Goal: Navigation & Orientation: Find specific page/section

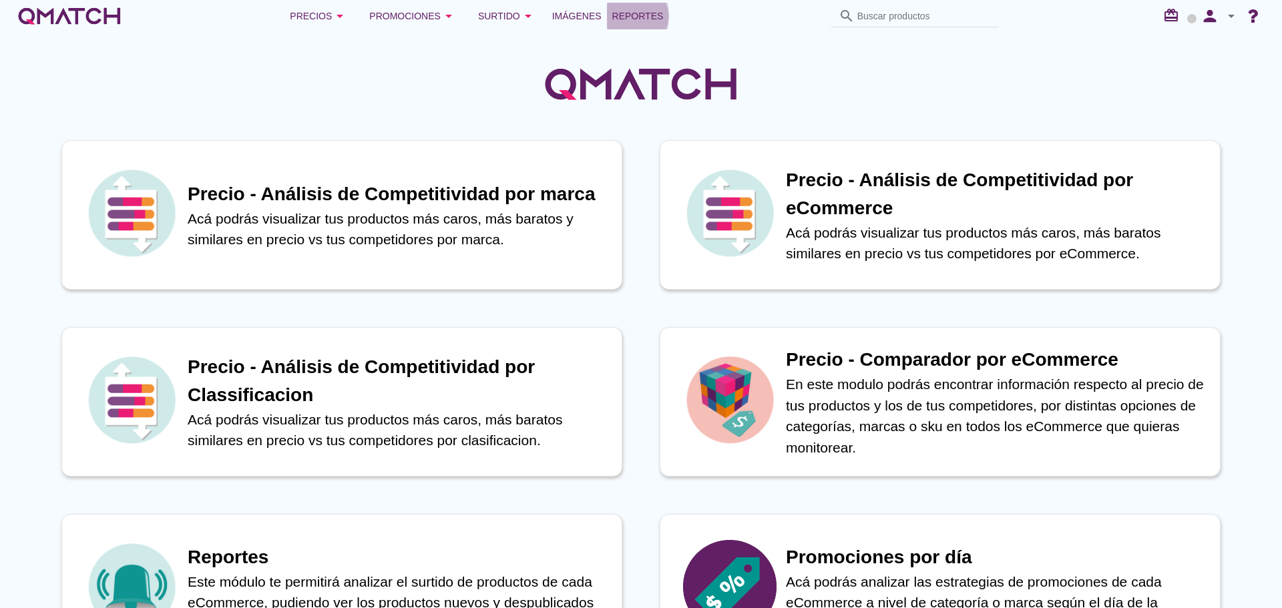
click at [626, 9] on span "Reportes" at bounding box center [637, 16] width 51 height 16
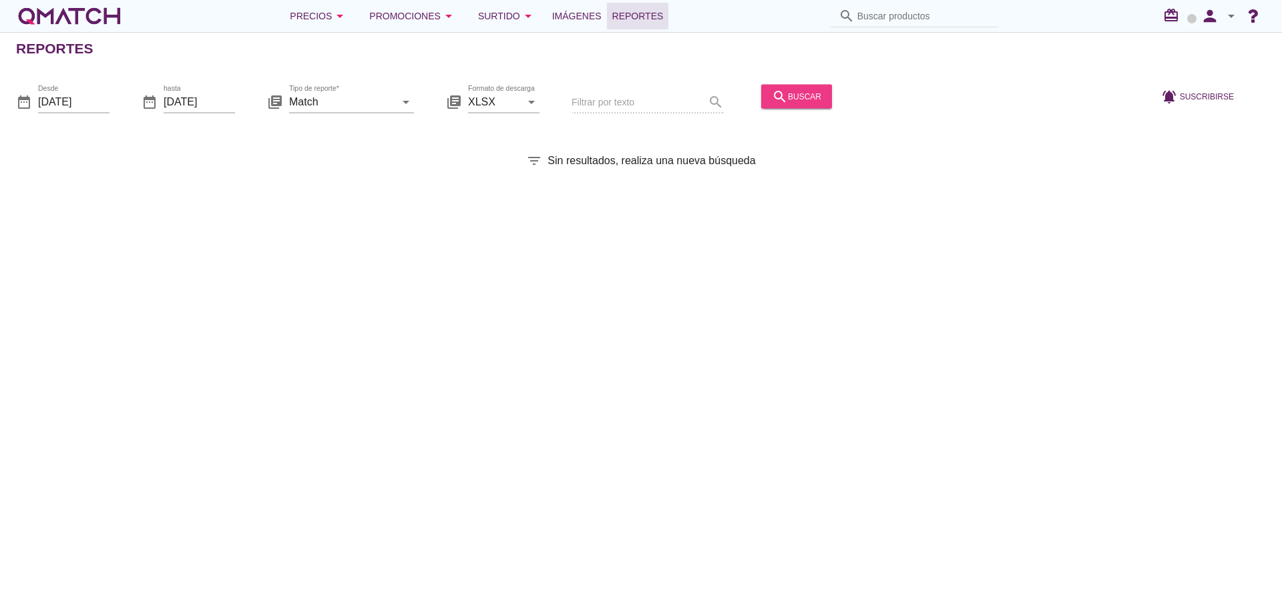
click at [772, 93] on icon "search" at bounding box center [780, 96] width 16 height 16
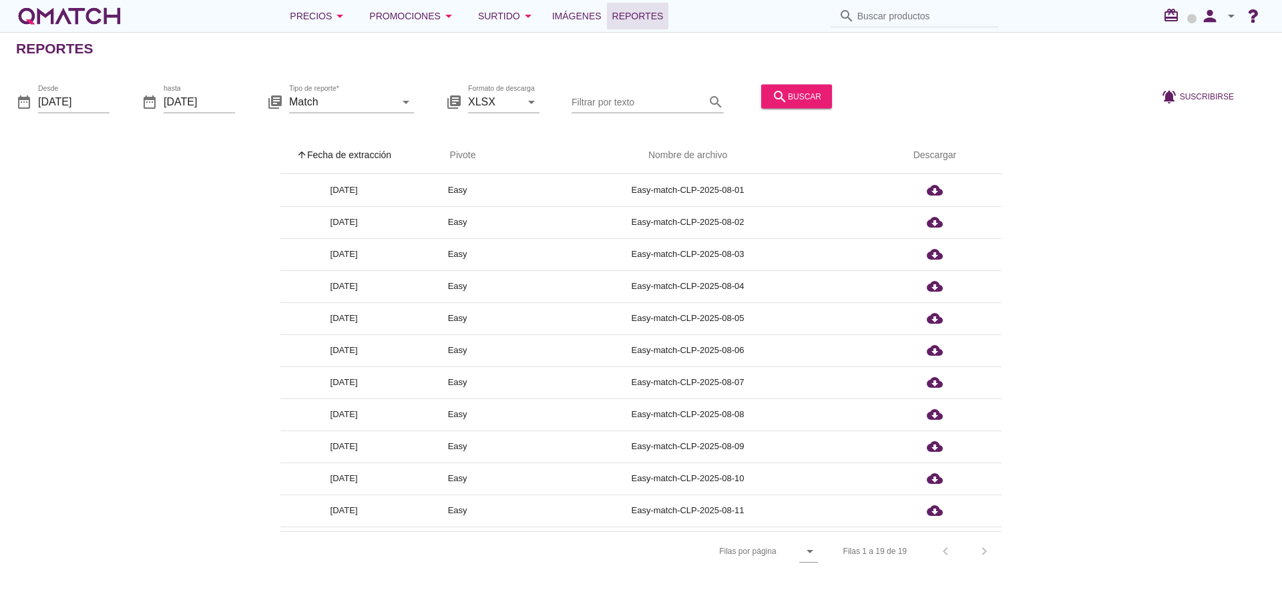
click at [381, 156] on th "arrow_upward Fecha de extracción" at bounding box center [343, 155] width 127 height 37
click at [341, 17] on icon "arrow_drop_down" at bounding box center [340, 16] width 16 height 16
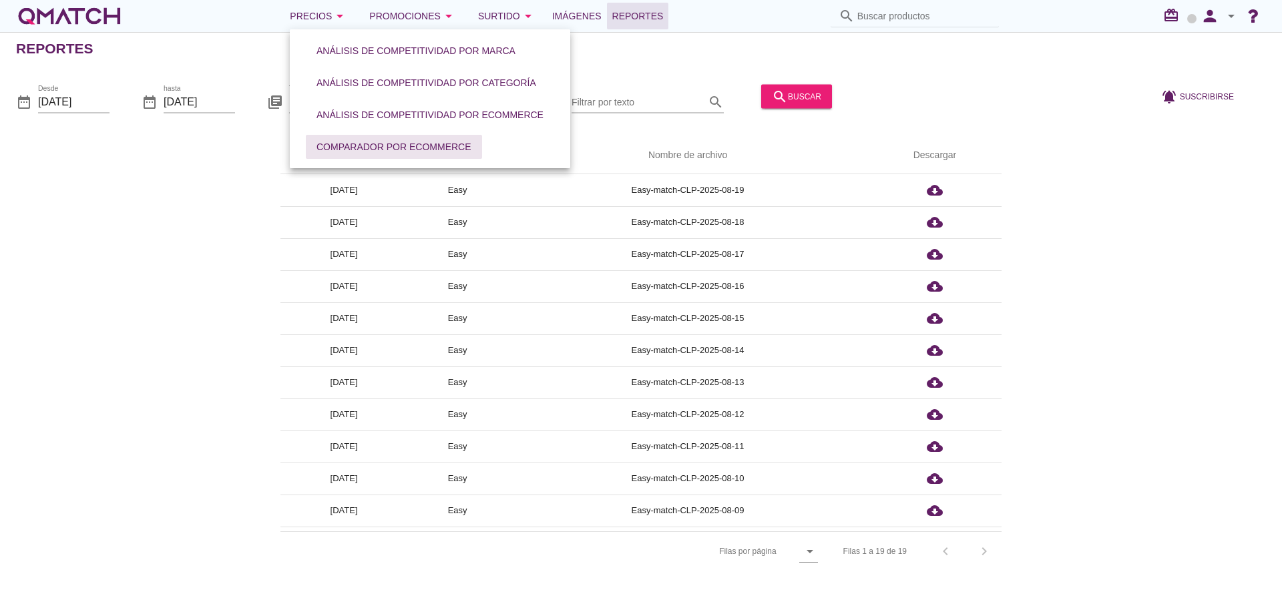
click at [382, 148] on div "Comparador por eCommerce" at bounding box center [394, 147] width 155 height 14
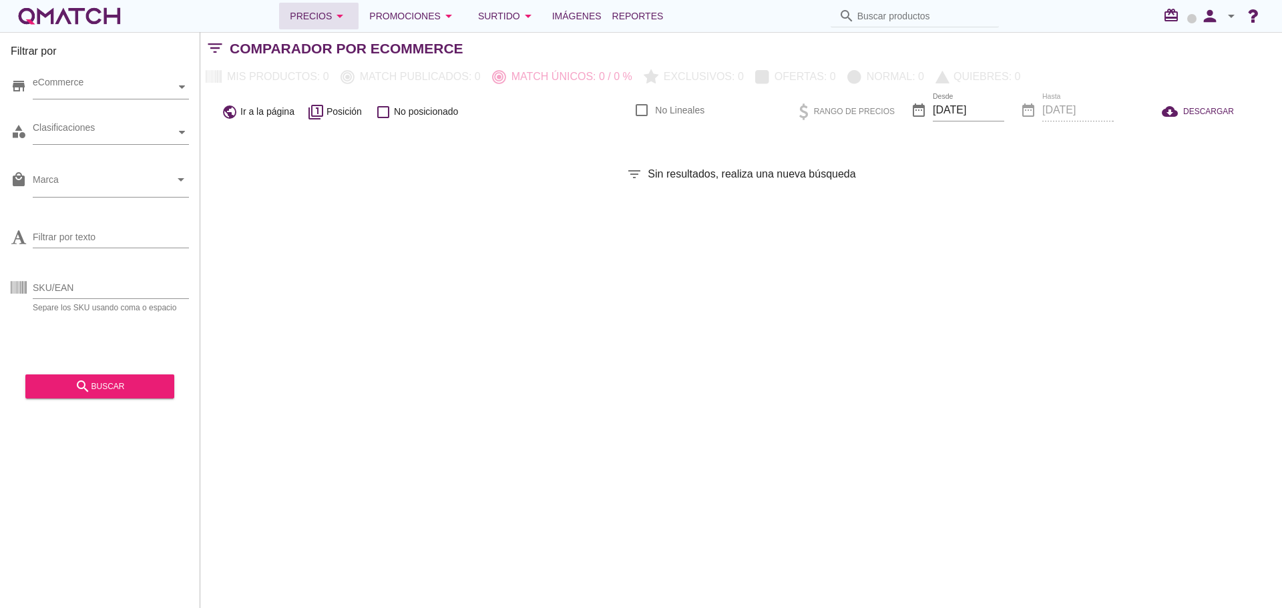
click at [325, 20] on div "Precios arrow_drop_down" at bounding box center [319, 16] width 58 height 16
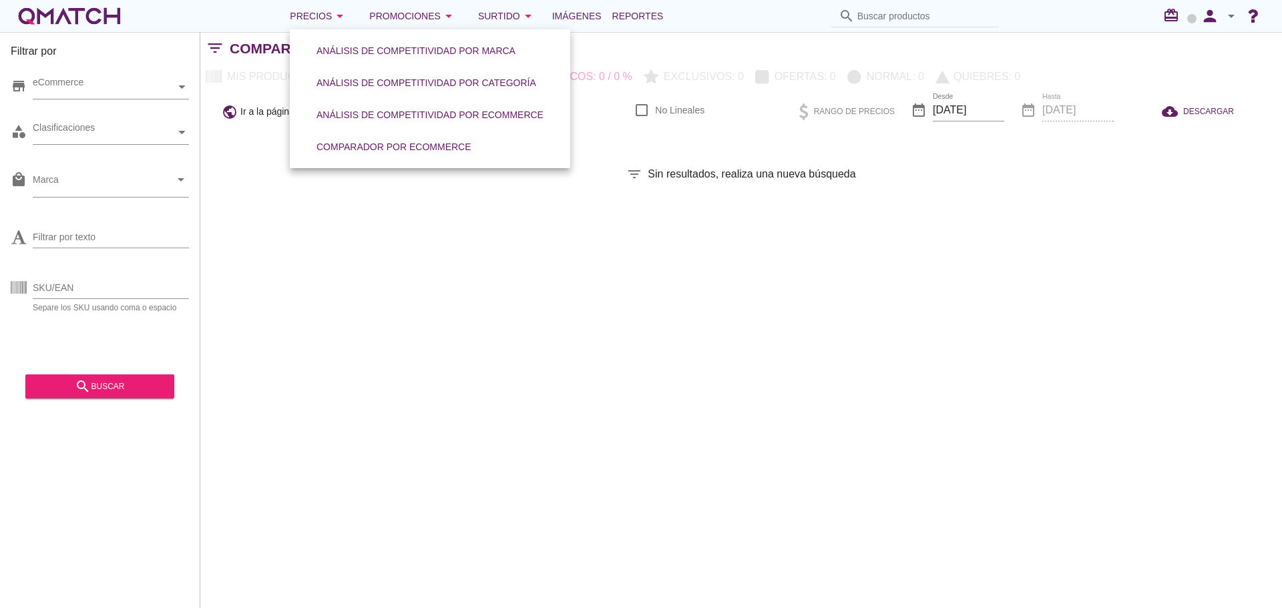
click at [607, 212] on div "Filtrar por store eCommerce category Clasificaciones local_mall Marca arrow_dro…" at bounding box center [741, 320] width 1082 height 576
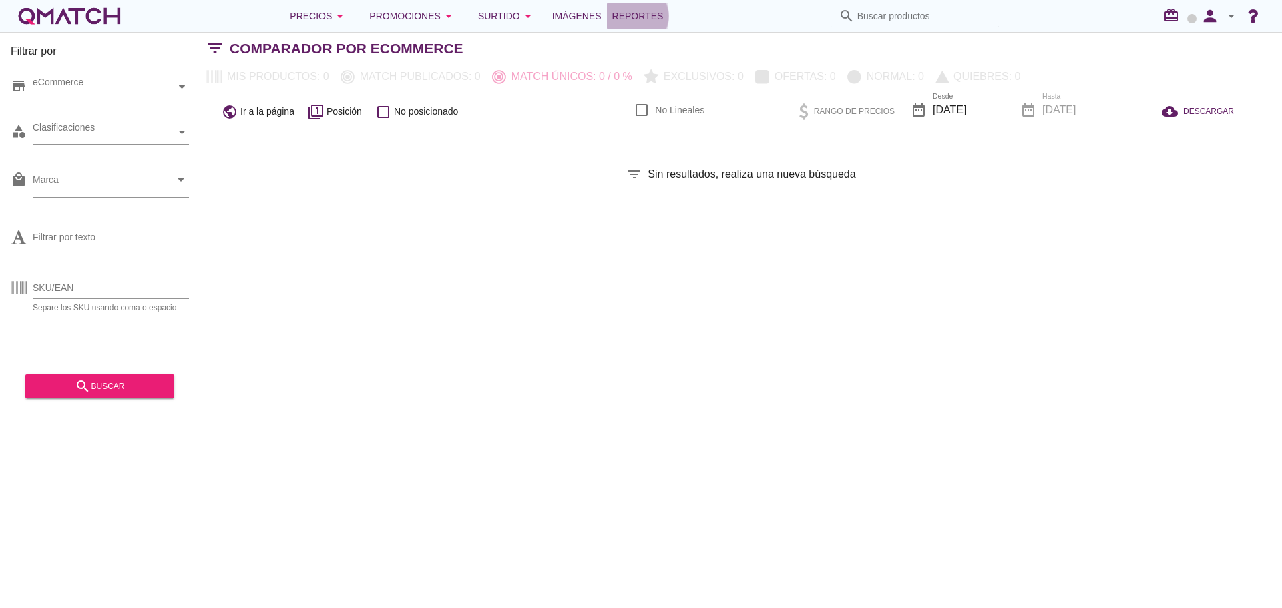
click at [624, 17] on span "Reportes" at bounding box center [637, 16] width 51 height 16
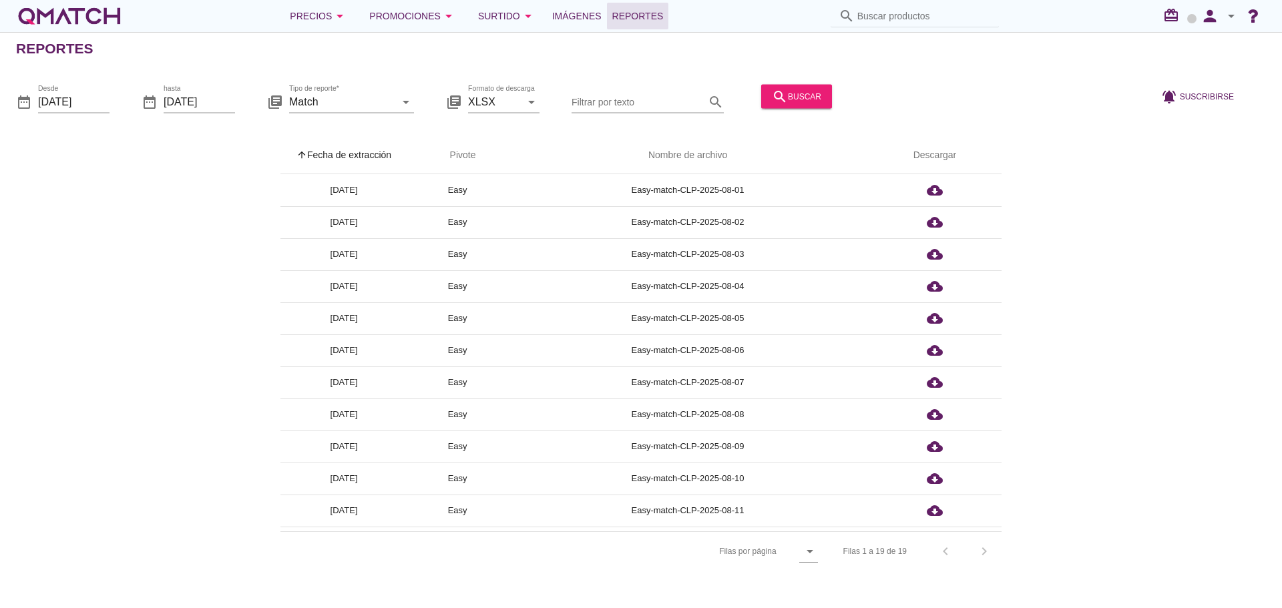
click at [343, 148] on th "arrow_upward Fecha de extracción" at bounding box center [343, 155] width 127 height 37
click at [327, 21] on div "Precios arrow_drop_down" at bounding box center [319, 16] width 58 height 16
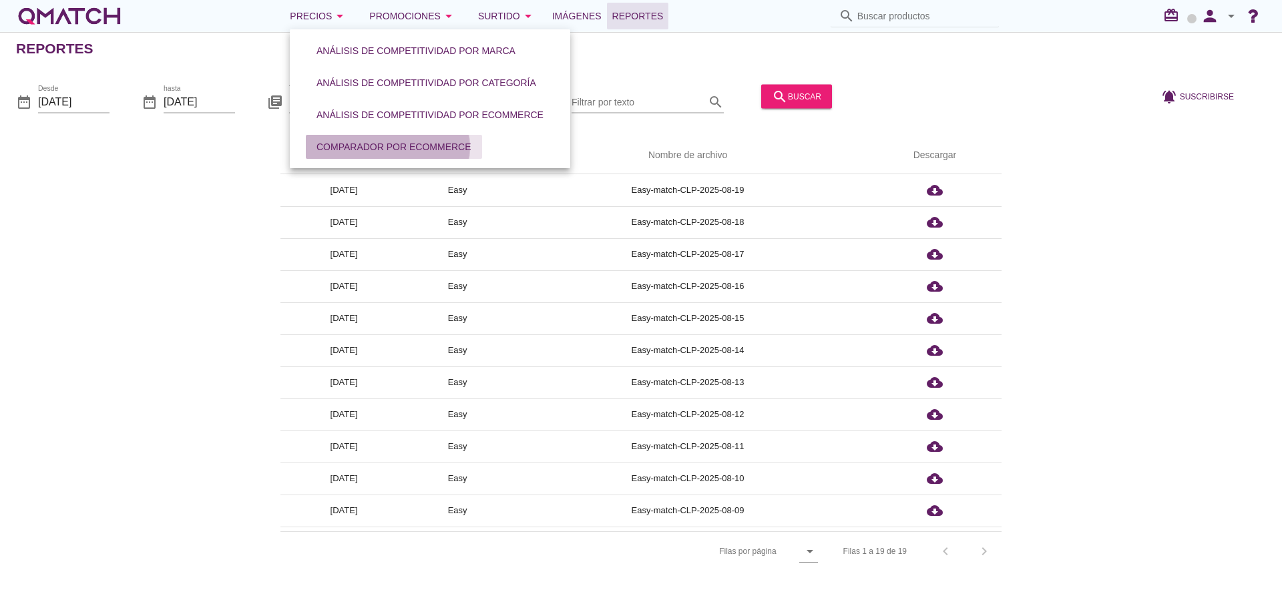
click at [374, 150] on div "Comparador por eCommerce" at bounding box center [394, 147] width 155 height 14
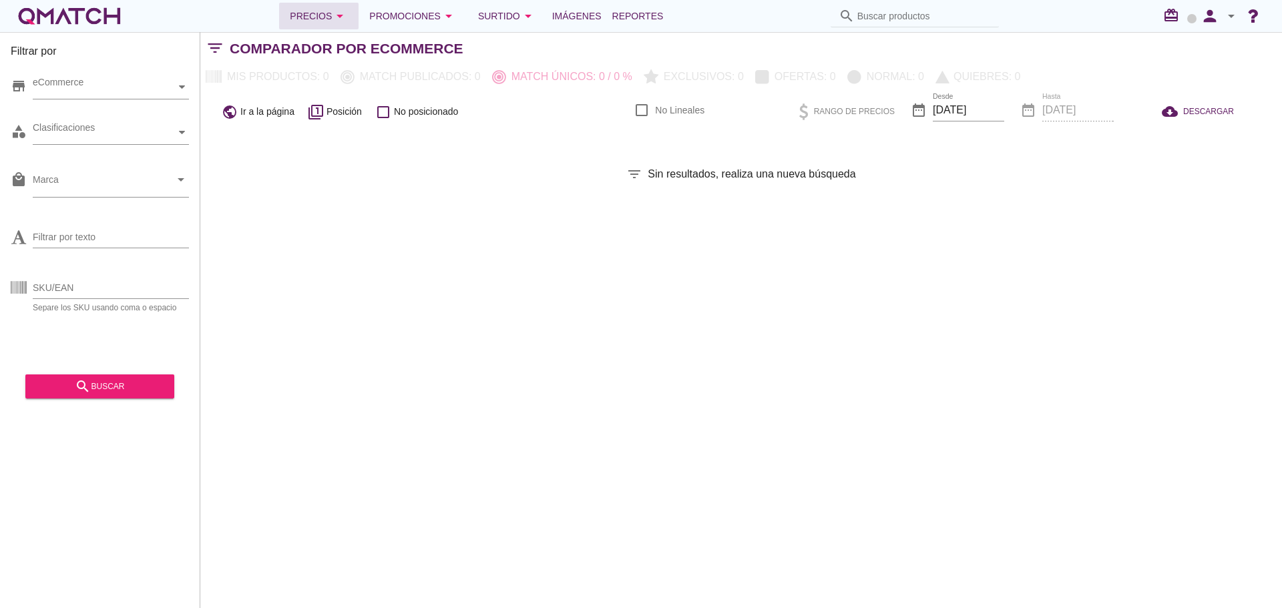
click at [339, 19] on icon "arrow_drop_down" at bounding box center [340, 16] width 16 height 16
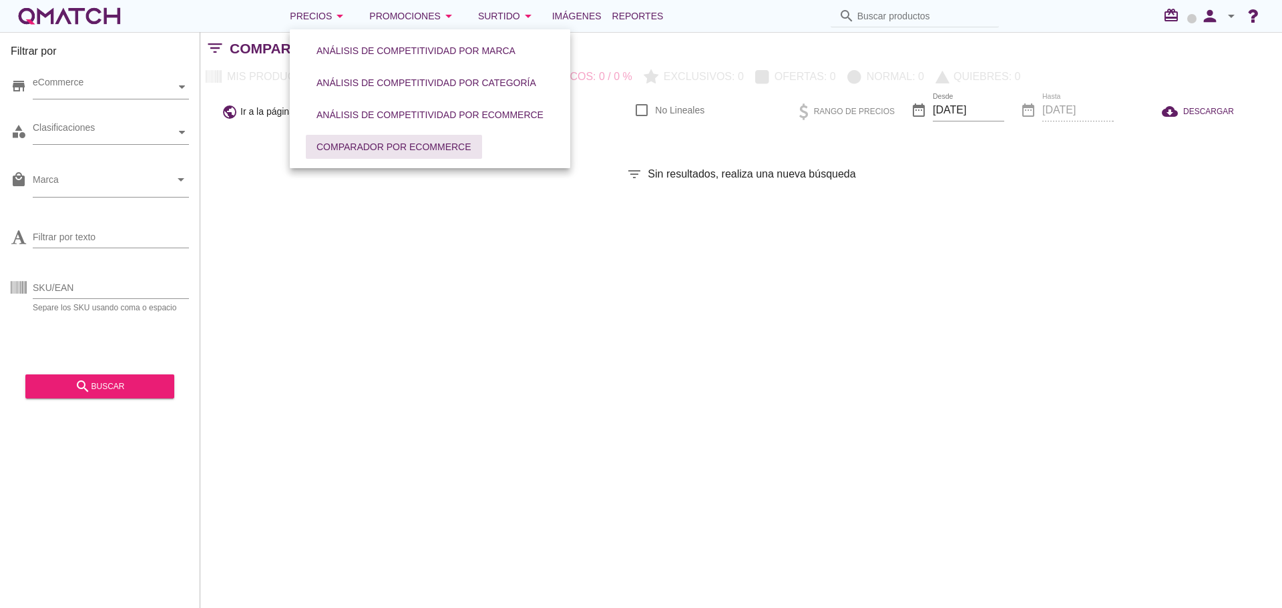
click at [397, 152] on div "Comparador por eCommerce" at bounding box center [394, 147] width 155 height 14
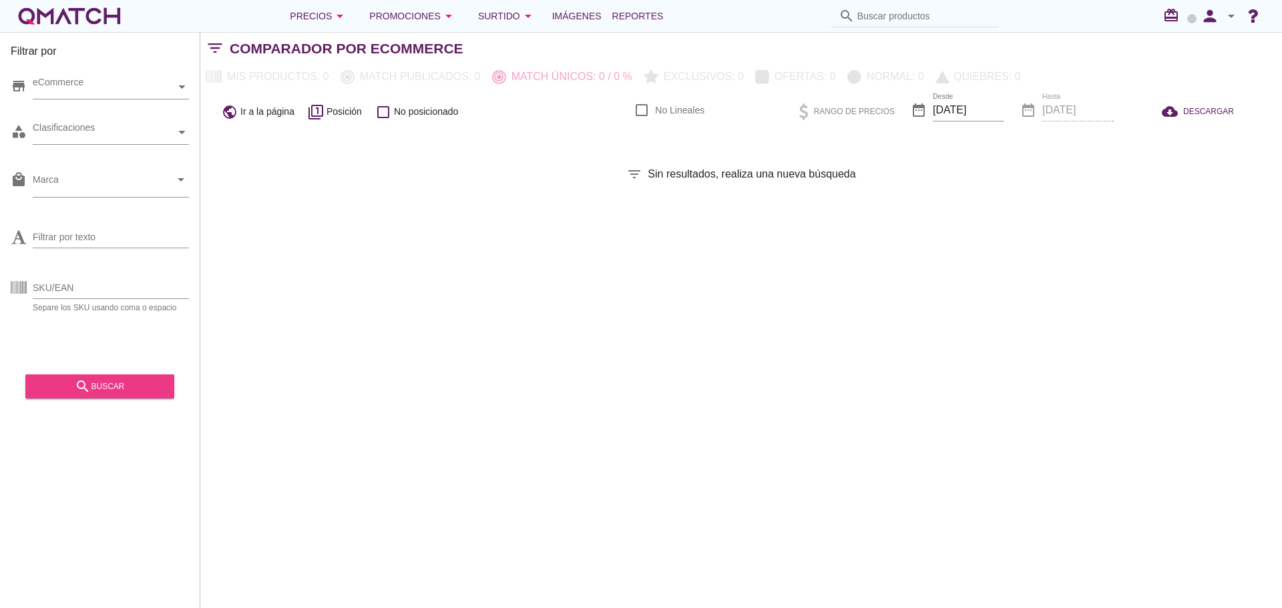
click at [144, 379] on div "search buscar" at bounding box center [100, 387] width 128 height 16
click at [302, 7] on button "Precios arrow_drop_down" at bounding box center [318, 16] width 79 height 27
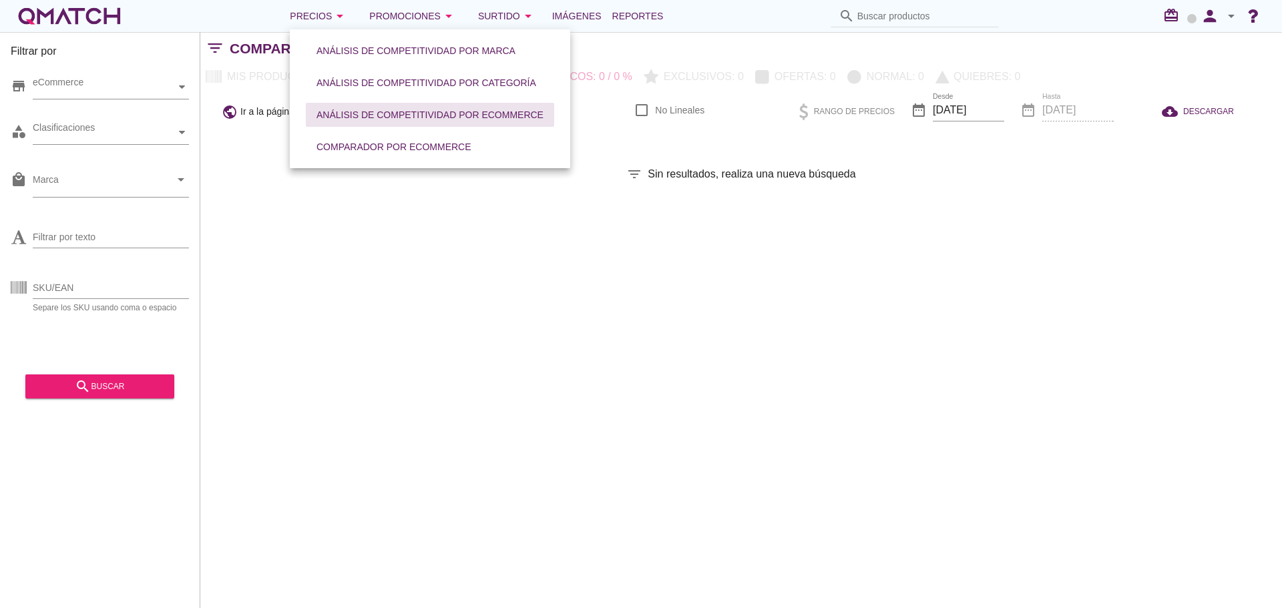
click at [377, 115] on div "Análisis de competitividad por eCommerce" at bounding box center [430, 115] width 227 height 14
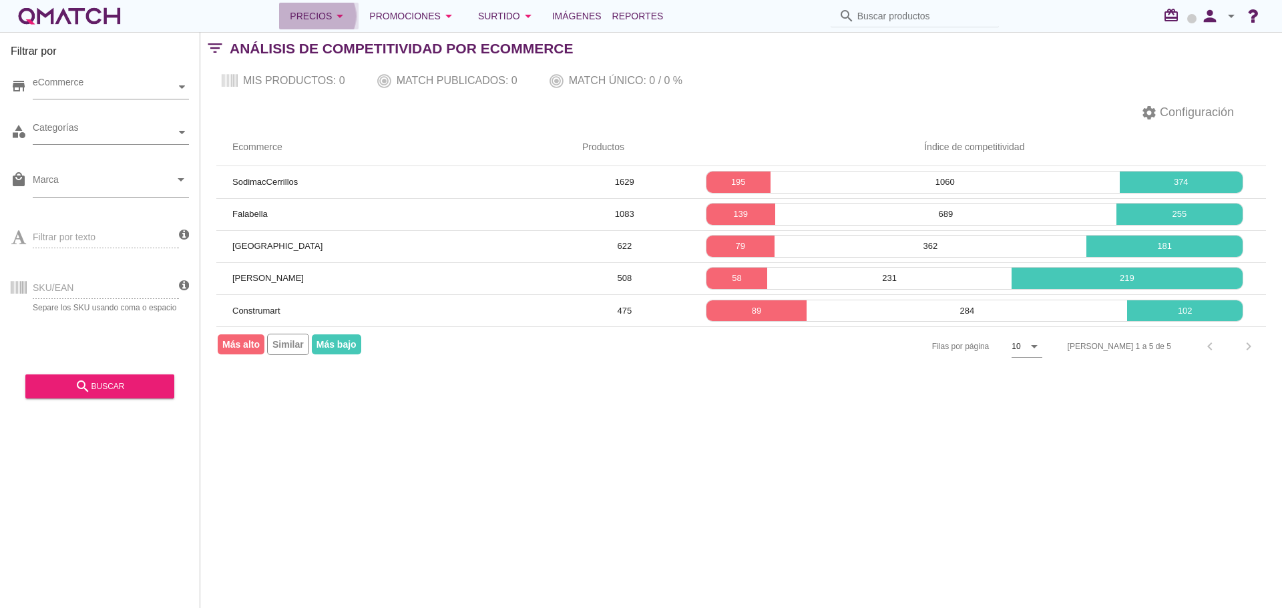
click at [333, 10] on div "Precios arrow_drop_down" at bounding box center [319, 16] width 58 height 16
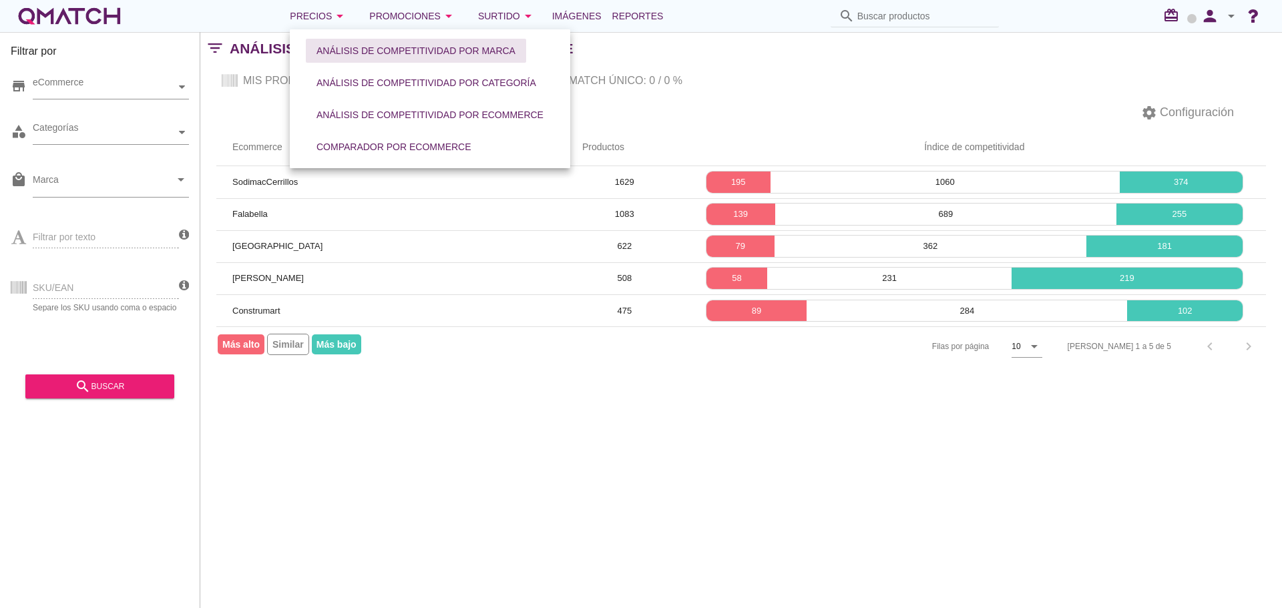
click at [379, 53] on div "Análisis de competitividad por marca" at bounding box center [416, 51] width 199 height 14
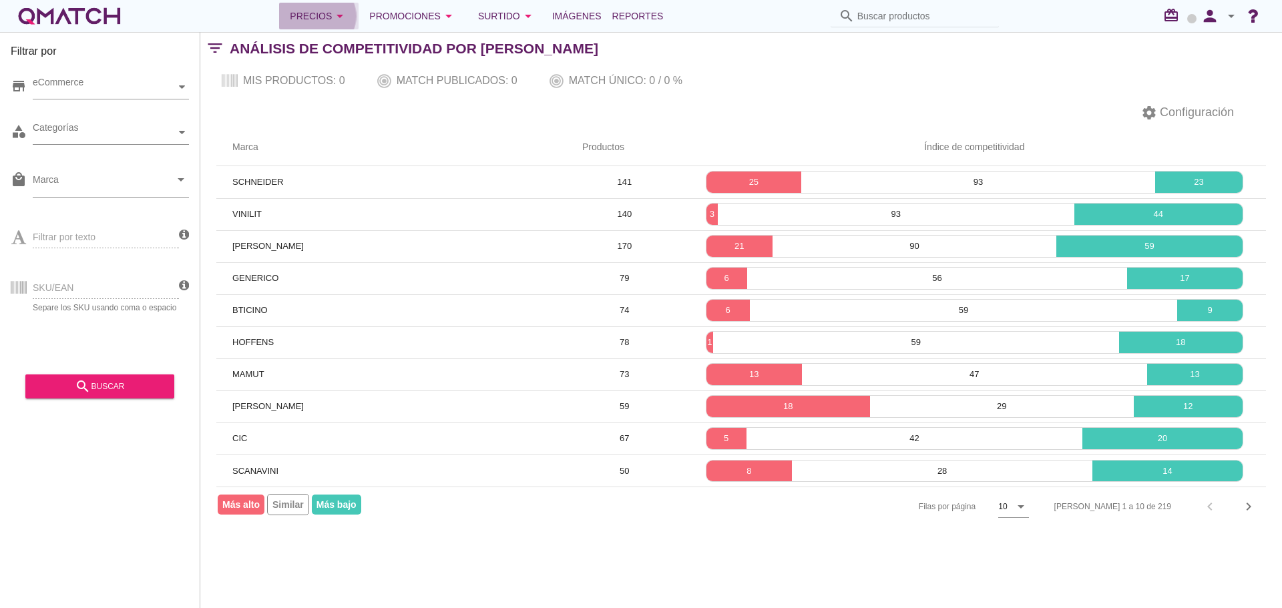
click at [334, 14] on div "Precios arrow_drop_down" at bounding box center [319, 16] width 58 height 16
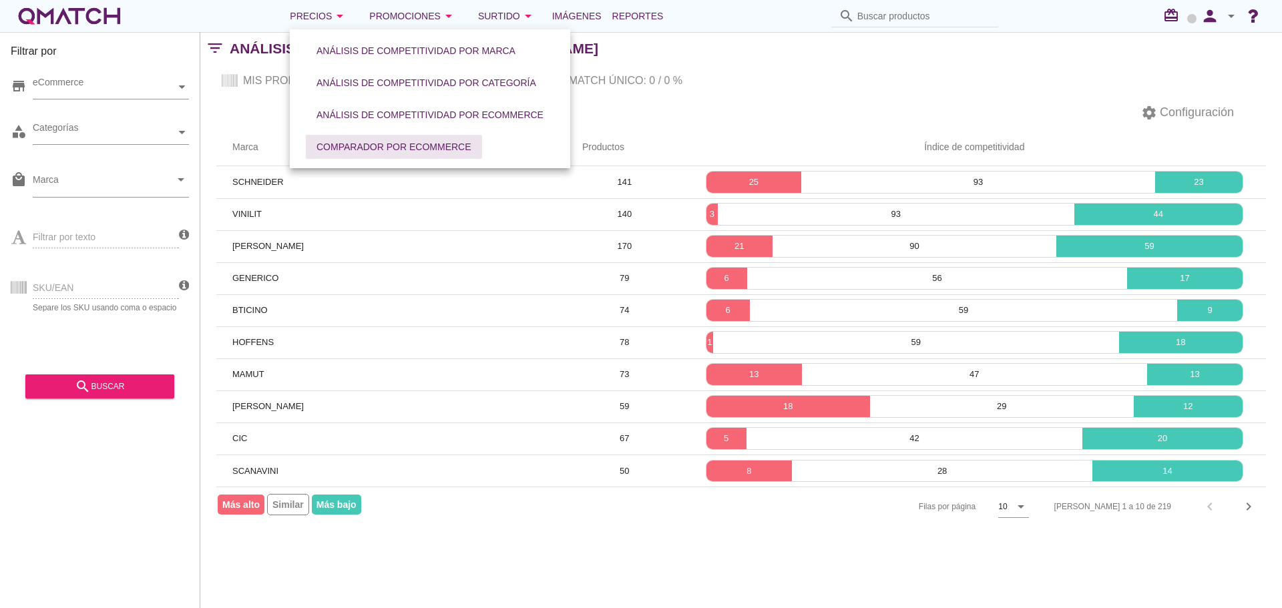
click at [343, 146] on div "Comparador por eCommerce" at bounding box center [394, 147] width 155 height 14
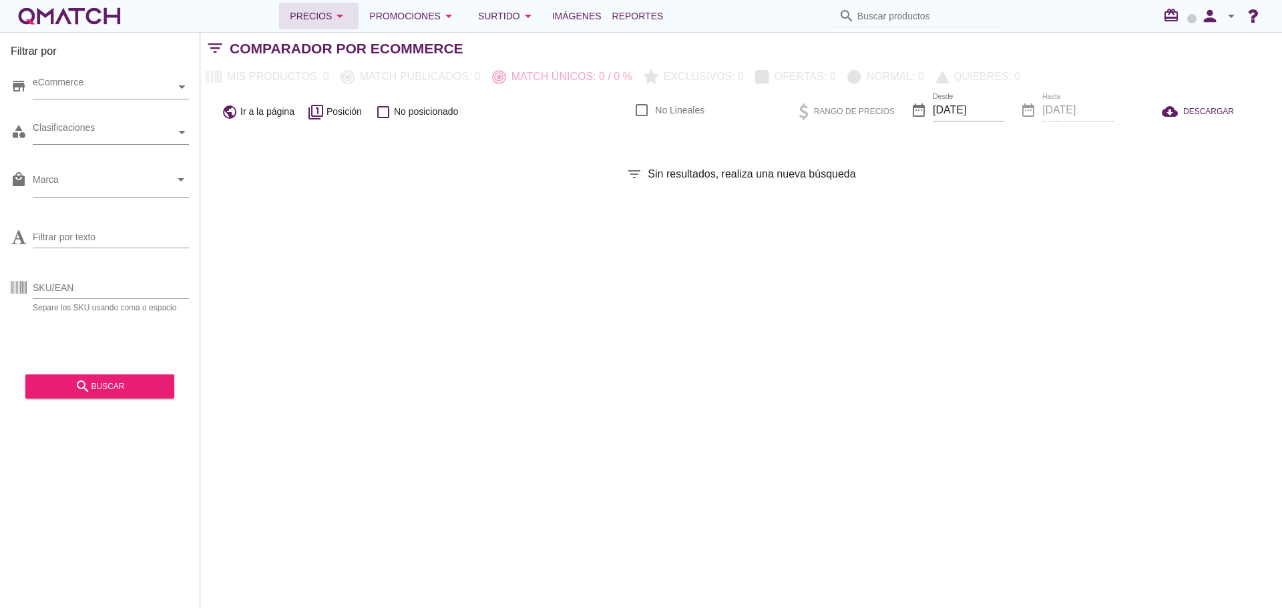
click at [348, 14] on icon "arrow_drop_down" at bounding box center [340, 16] width 16 height 16
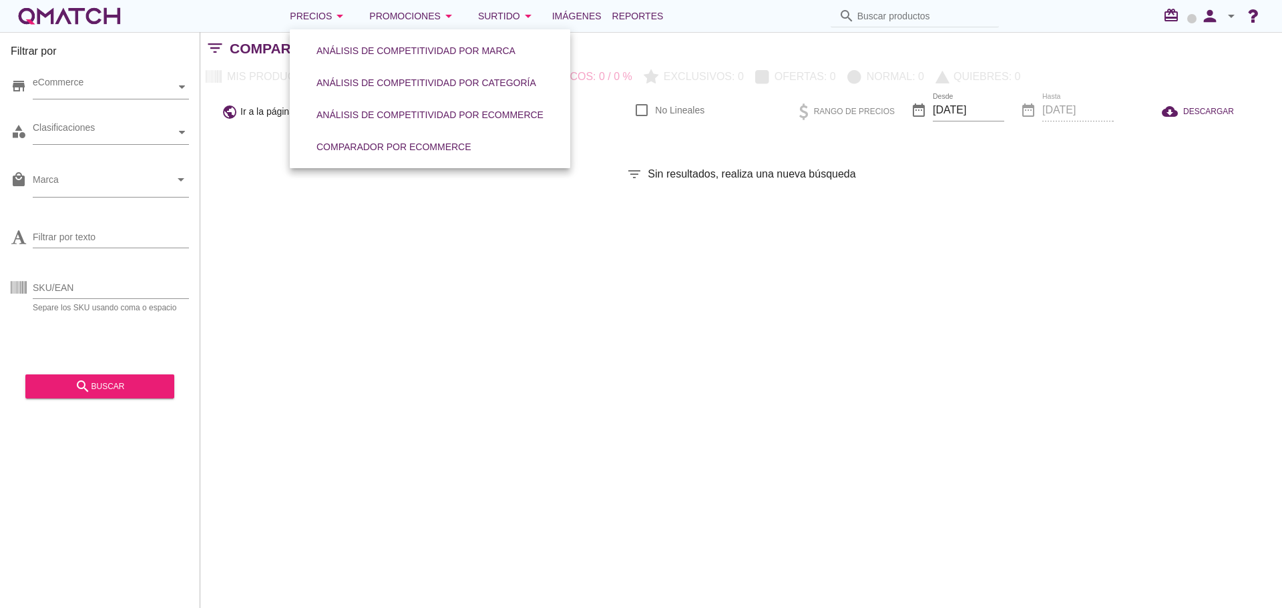
click at [777, 244] on div "Filtrar por store eCommerce category Clasificaciones local_mall Marca arrow_dro…" at bounding box center [741, 320] width 1082 height 576
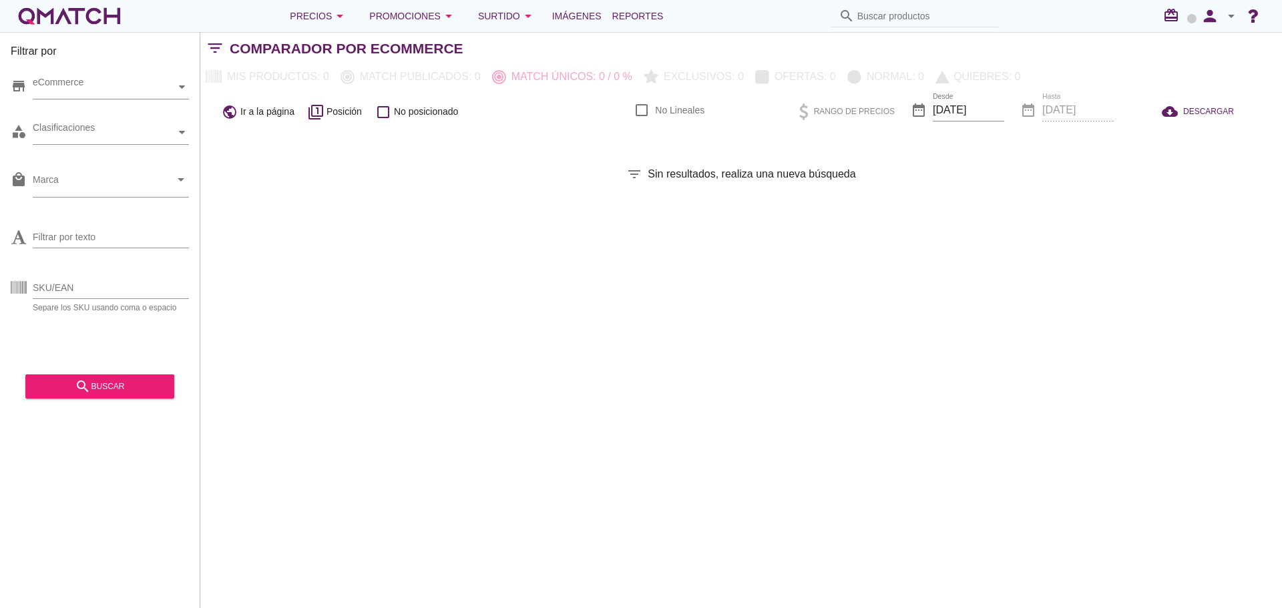
click at [957, 172] on div "filter_list Sin resultados, realiza una nueva búsqueda" at bounding box center [741, 174] width 1082 height 16
click at [1211, 18] on icon "person" at bounding box center [1210, 16] width 27 height 19
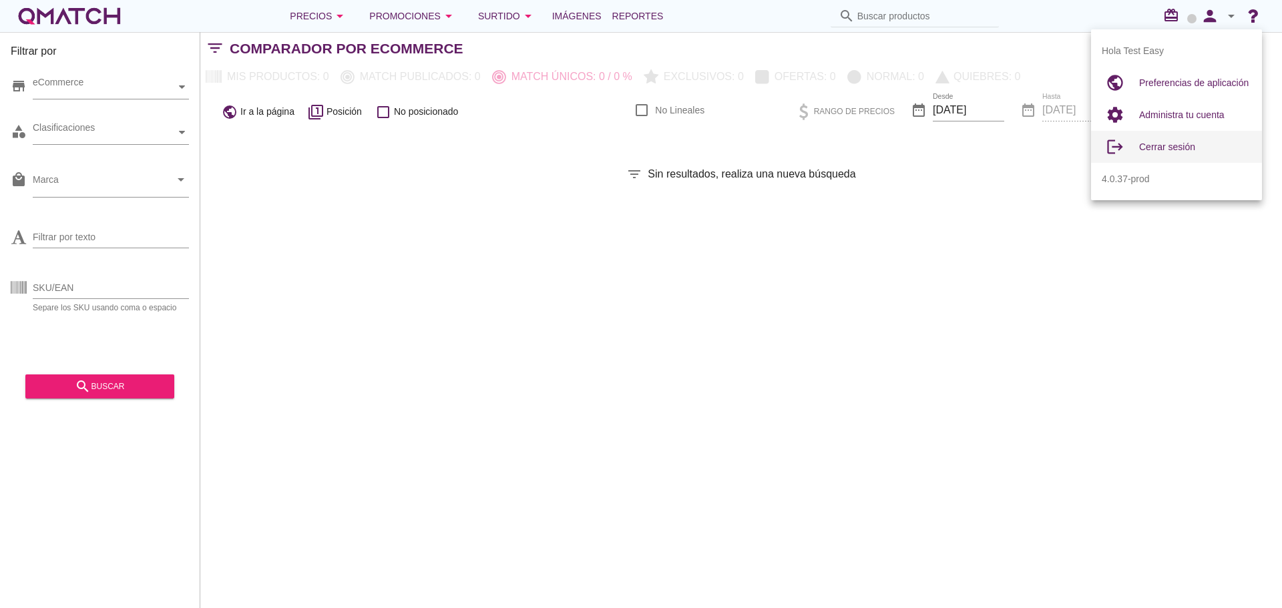
click at [1151, 150] on span "Cerrar sesión" at bounding box center [1167, 147] width 56 height 11
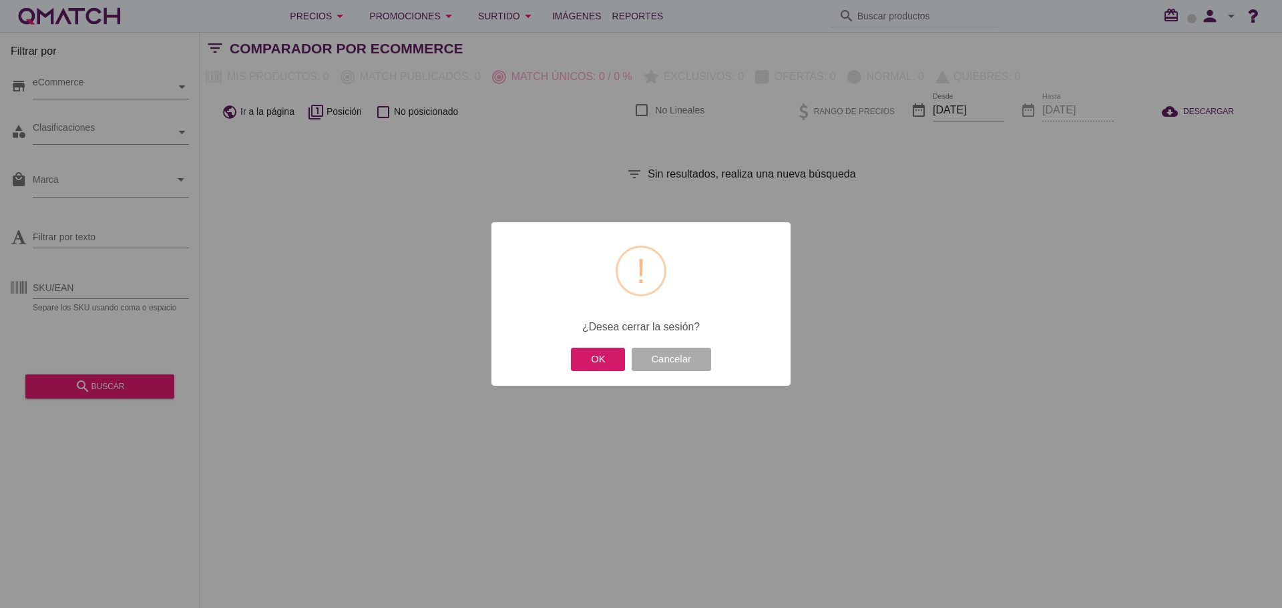
click at [607, 365] on button "OK" at bounding box center [598, 359] width 54 height 23
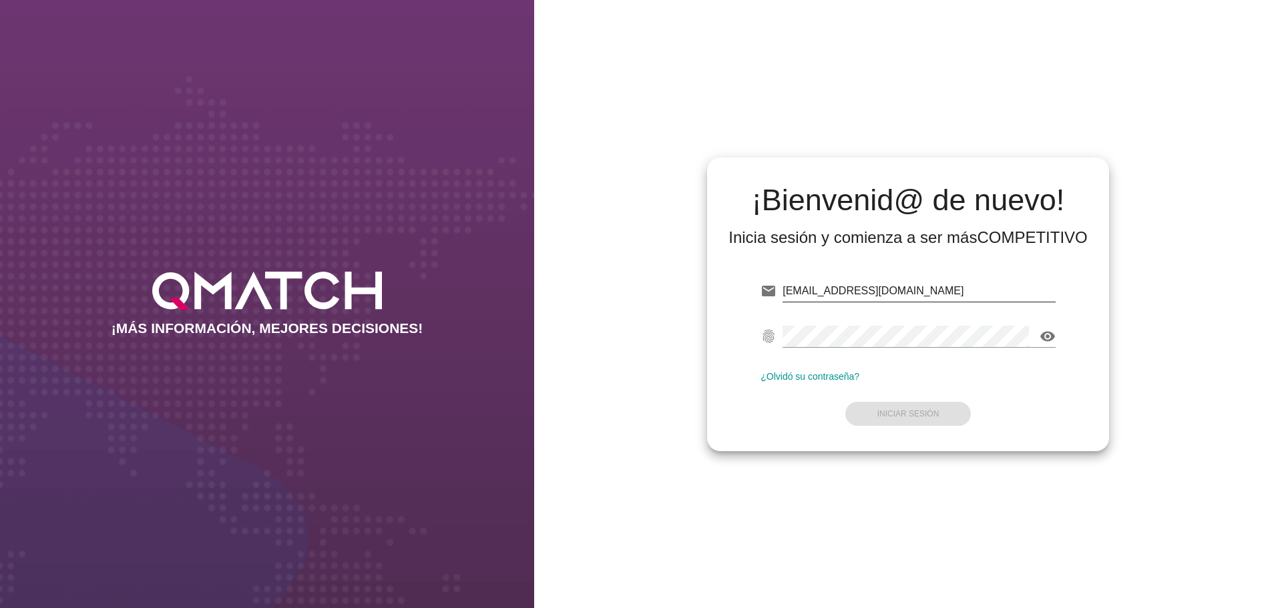
drag, startPoint x: 0, startPoint y: 0, endPoint x: 877, endPoint y: 292, distance: 924.1
click at [877, 292] on input "[EMAIL_ADDRESS][DOMAIN_NAME]" at bounding box center [919, 290] width 273 height 21
type input "[EMAIL_ADDRESS][DOMAIN_NAME]"
click at [944, 410] on button "Iniciar Sesión" at bounding box center [908, 414] width 126 height 24
